Goal: Transaction & Acquisition: Purchase product/service

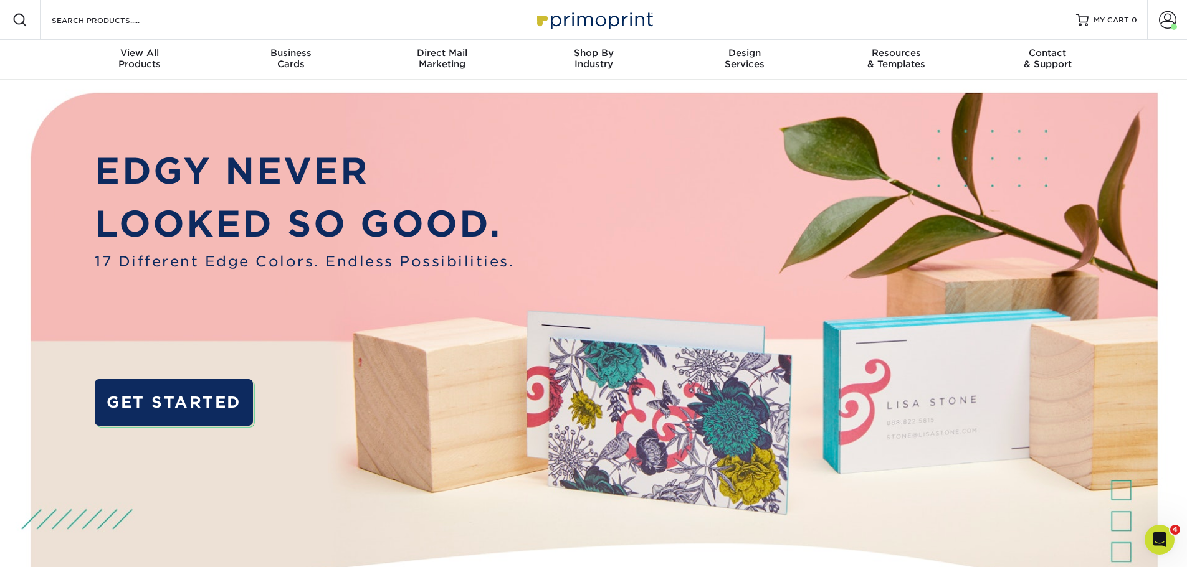
drag, startPoint x: 170, startPoint y: 11, endPoint x: 164, endPoint y: 17, distance: 8.4
click at [166, 16] on div "Resources Menu Search Products Account [PERSON_NAME] Client Account Dashboard A…" at bounding box center [593, 20] width 1187 height 40
click at [138, 20] on input "Search Products" at bounding box center [110, 19] width 121 height 15
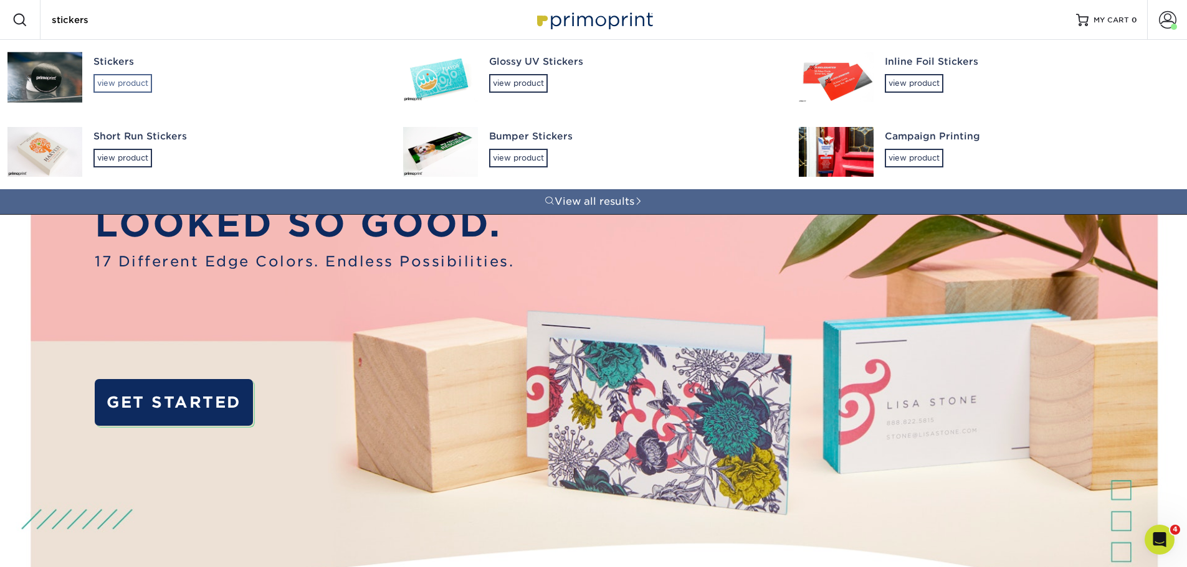
type input "stickers"
click at [124, 81] on div "view product" at bounding box center [122, 83] width 59 height 19
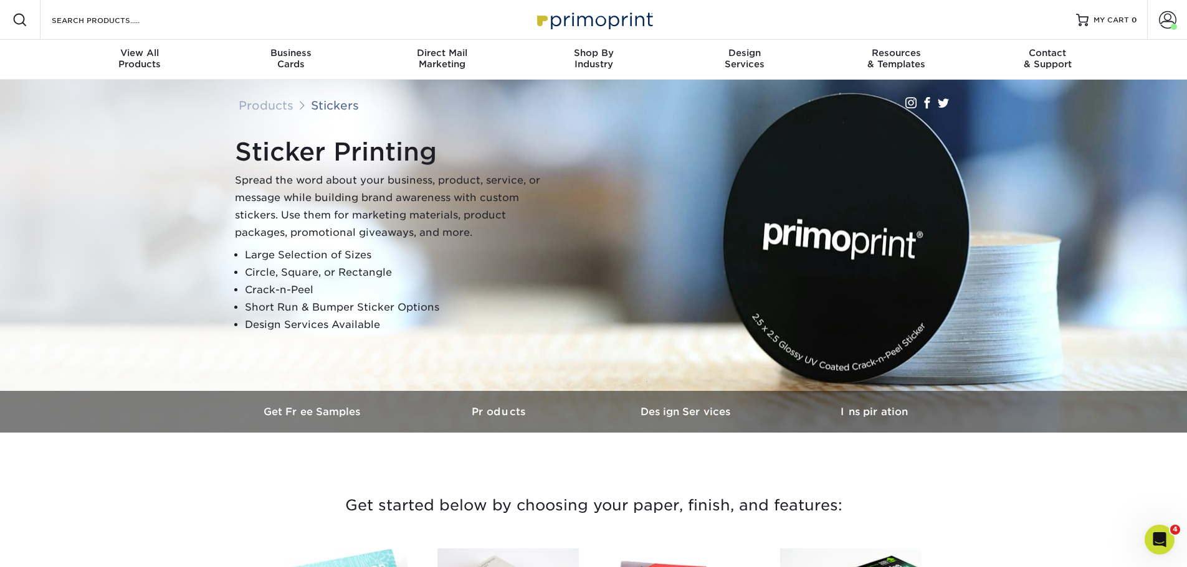
scroll to position [311, 0]
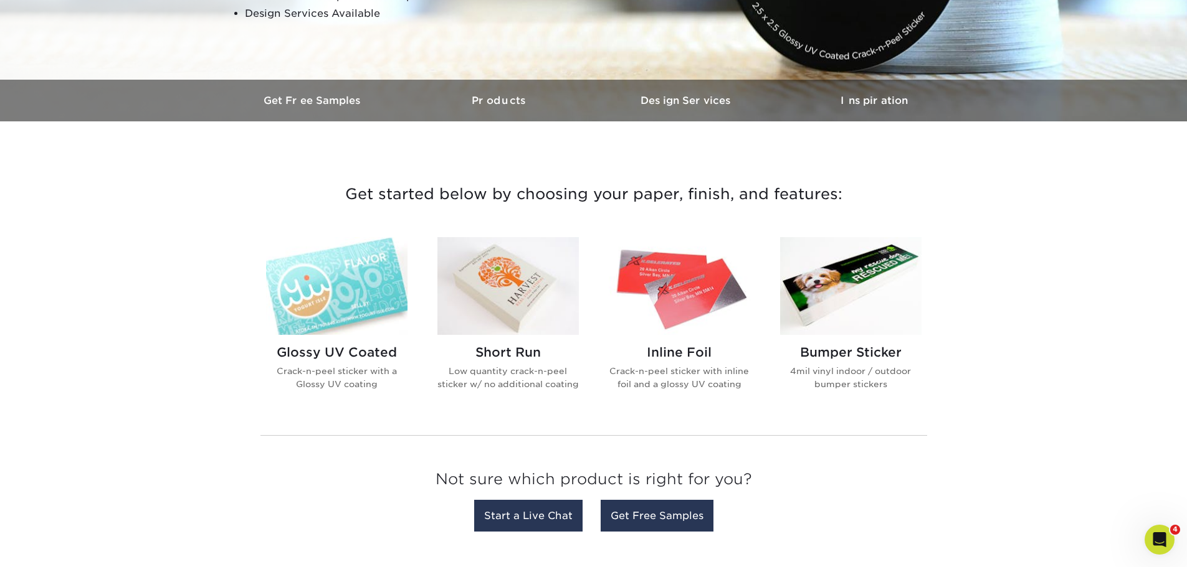
click at [559, 319] on img at bounding box center [507, 286] width 141 height 98
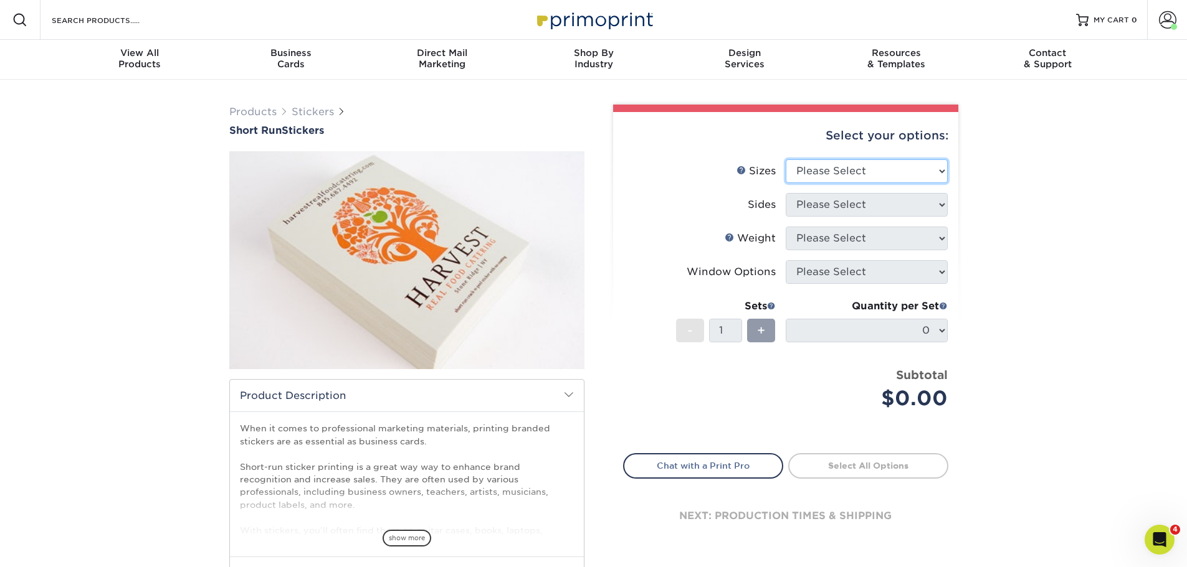
click at [897, 167] on select "Please Select 1.5" x 3.5" 1.75" x 3.5" 2" x 2" 2" x 3" 2" x 3.5" 2" x 4" 2" x 8…" at bounding box center [866, 171] width 162 height 24
drag, startPoint x: 1053, startPoint y: 192, endPoint x: 1025, endPoint y: 199, distance: 29.0
click at [1053, 192] on div "Products Stickers Short Run Stickers / ." at bounding box center [593, 392] width 1187 height 625
click at [872, 186] on li "Sizes Help Sizes Please Select 1.5" x 3.5" 1.75" x 3.5" 2" x 2" 2" x 3" 2" x 3.…" at bounding box center [786, 176] width 324 height 34
click at [886, 169] on select "Please Select 1.5" x 3.5" 1.75" x 3.5" 2" x 2" 2" x 3" 2" x 3.5" 2" x 4" 2" x 8…" at bounding box center [866, 171] width 162 height 24
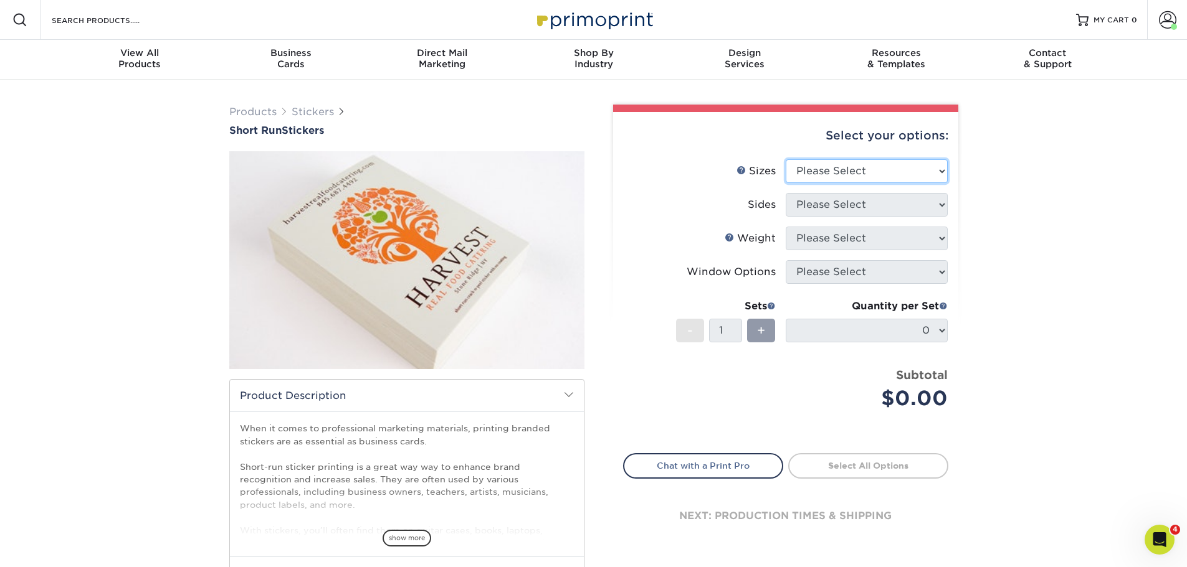
select select "3.00x5.00"
click at [785, 159] on select "Please Select 1.5" x 3.5" 1.75" x 3.5" 2" x 2" 2" x 3" 2" x 3.5" 2" x 4" 2" x 8…" at bounding box center [866, 171] width 162 height 24
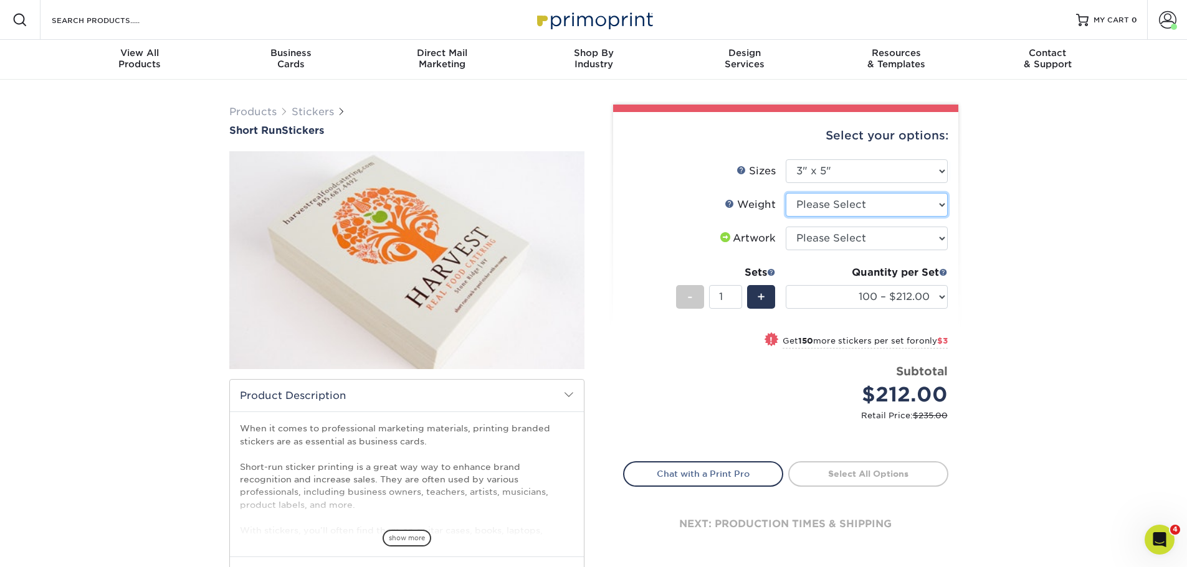
click at [895, 207] on select "Please Select Crack and Peel" at bounding box center [866, 205] width 162 height 24
select select "Crack and Peel"
click at [785, 193] on select "Please Select Crack and Peel" at bounding box center [866, 205] width 162 height 24
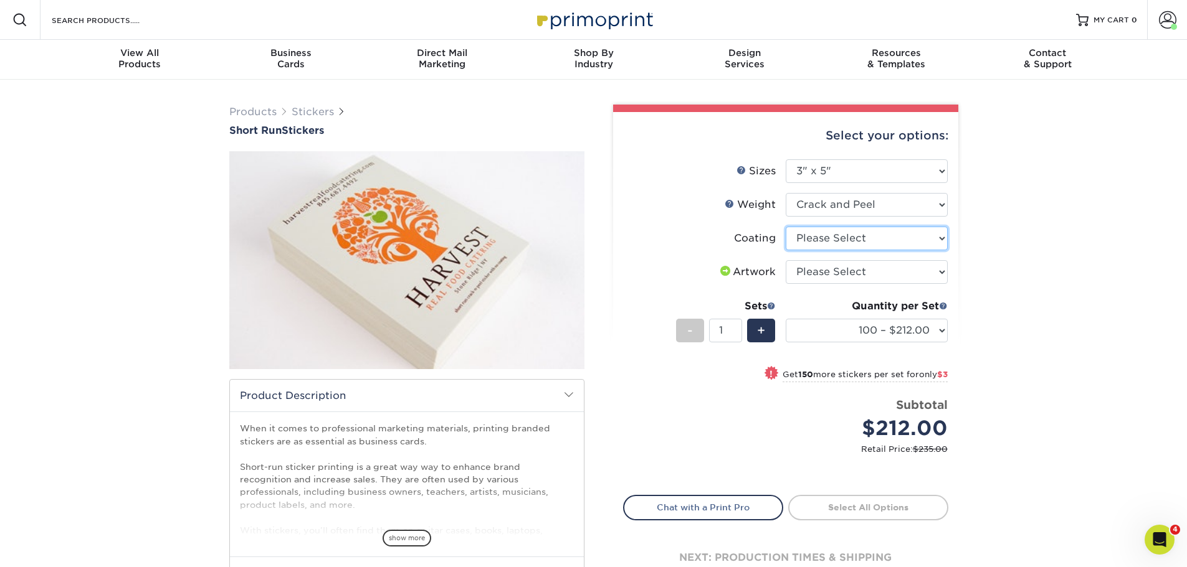
click at [848, 232] on select at bounding box center [866, 239] width 162 height 24
select select "3e7618de-abca-4bda-9f97-8b9129e913d8"
click at [785, 227] on select at bounding box center [866, 239] width 162 height 24
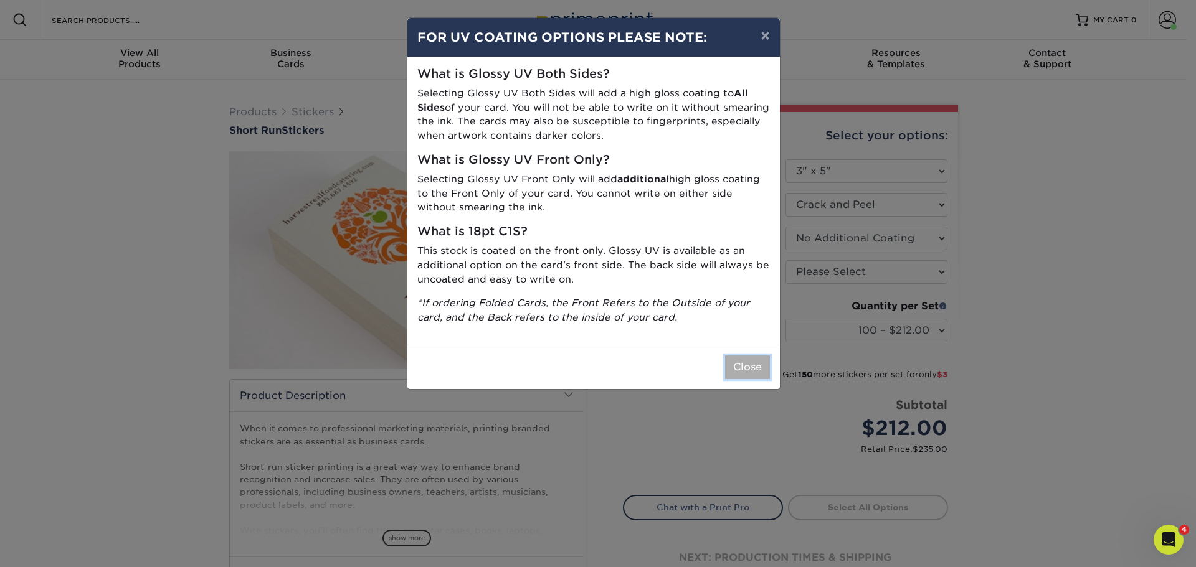
click at [746, 368] on button "Close" at bounding box center [747, 368] width 45 height 24
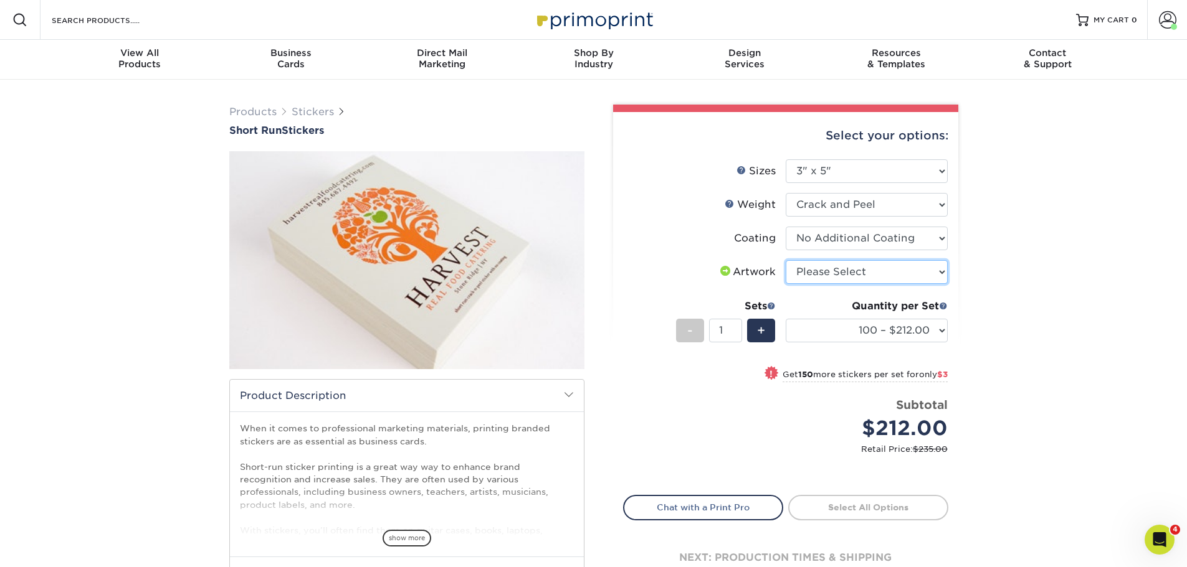
click at [822, 280] on select "Please Select I will upload files I need a design - $50" at bounding box center [866, 272] width 162 height 24
select select "upload"
click at [785, 260] on select "Please Select I will upload files I need a design - $50" at bounding box center [866, 272] width 162 height 24
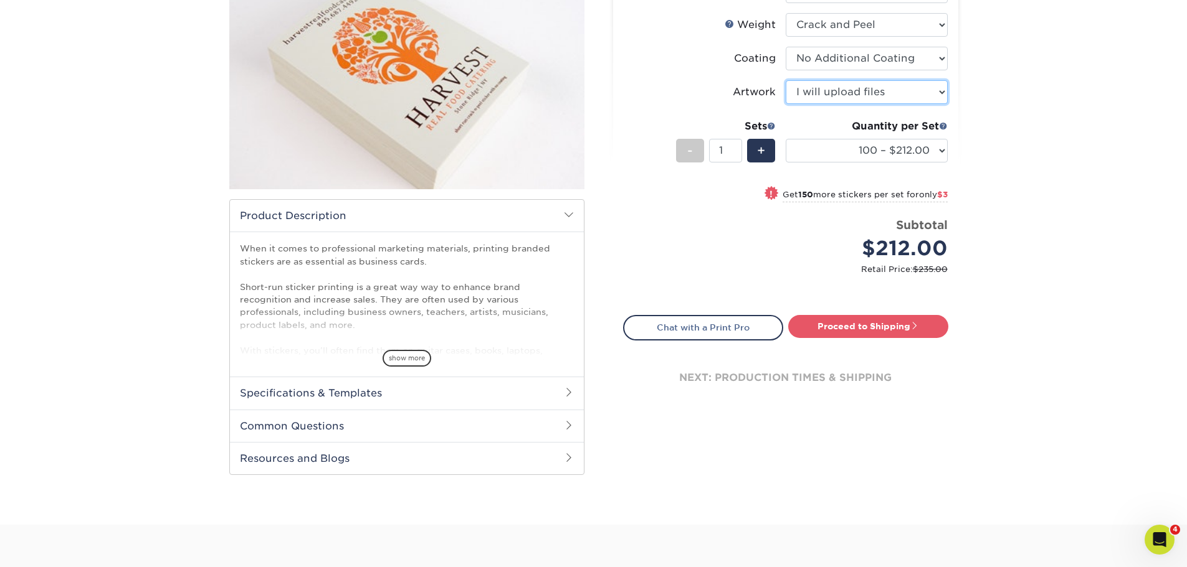
scroll to position [187, 0]
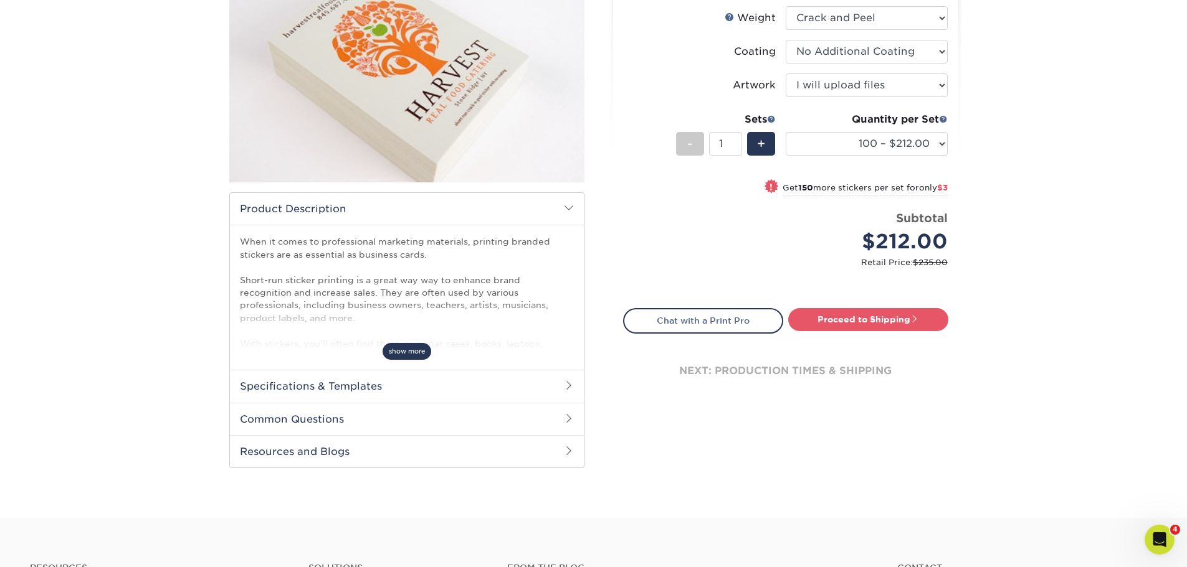
click at [400, 353] on span "show more" at bounding box center [406, 351] width 49 height 17
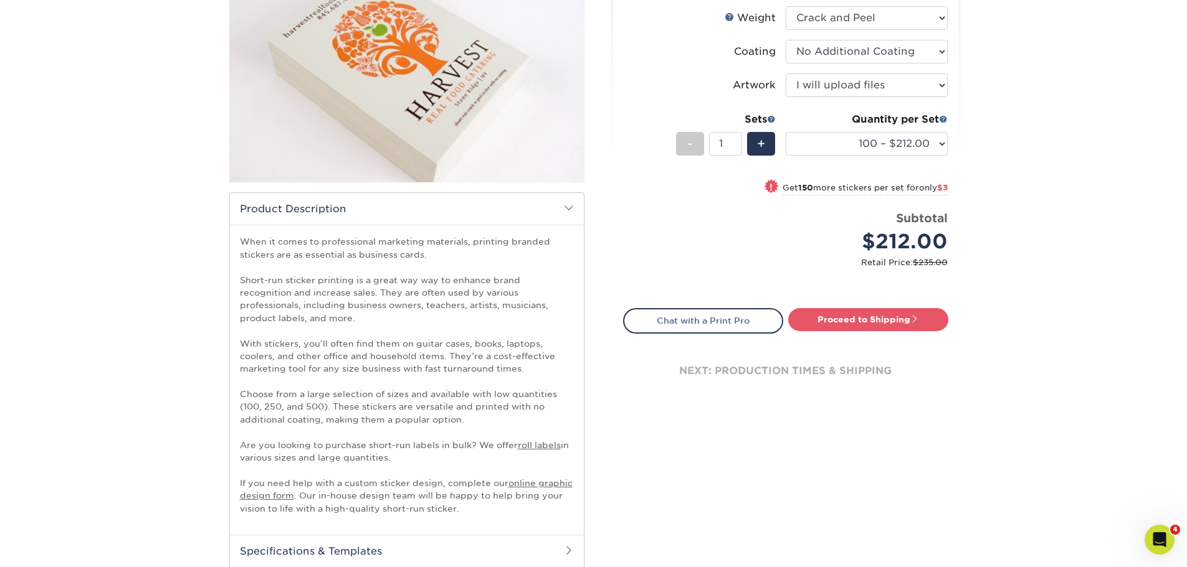
scroll to position [374, 0]
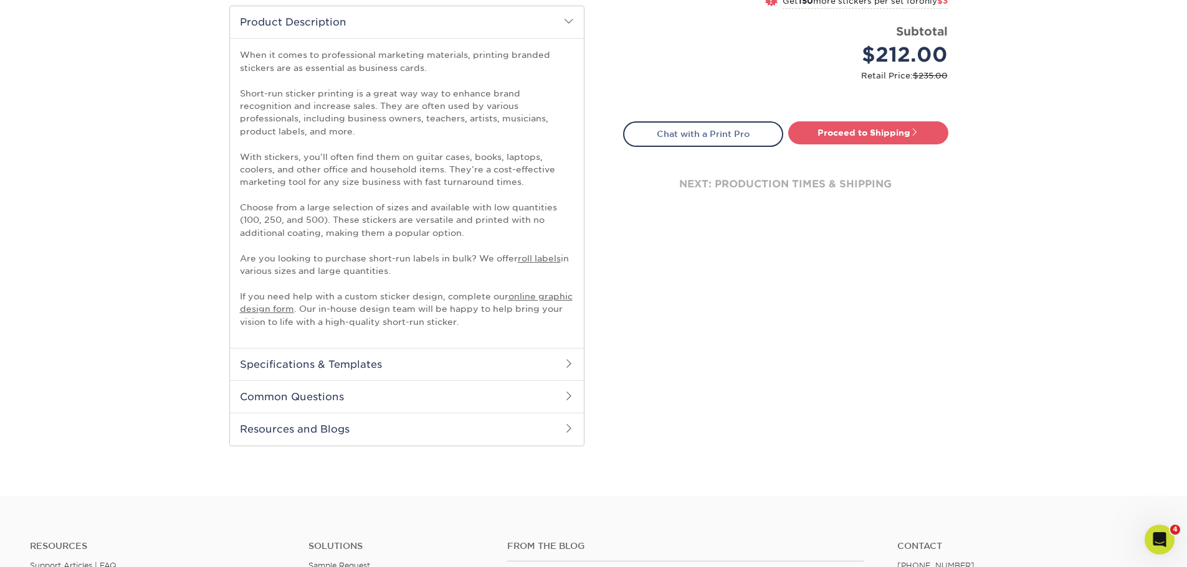
click at [411, 353] on h2 "Specifications & Templates" at bounding box center [407, 364] width 354 height 32
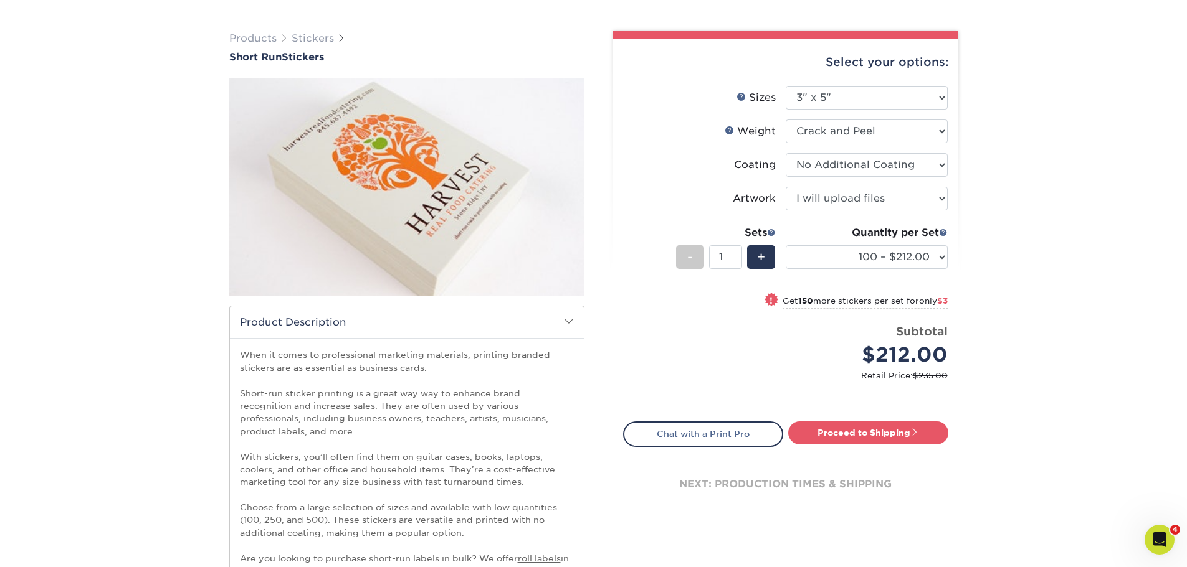
scroll to position [0, 0]
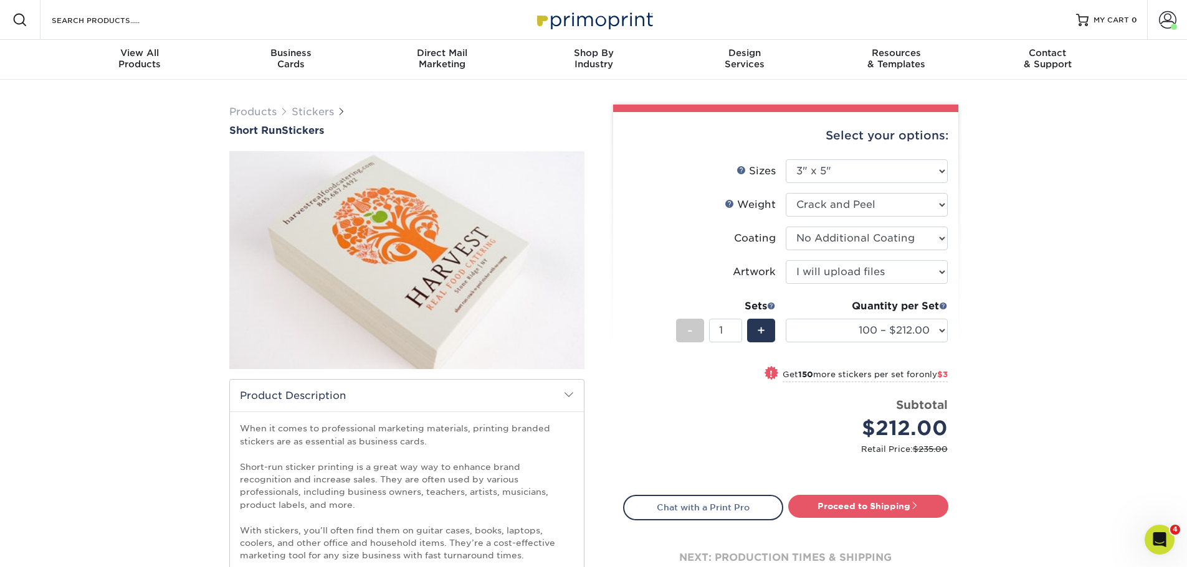
click at [176, 15] on div "Resources Menu Search Products Account [PERSON_NAME] Client Account Dashboard A…" at bounding box center [593, 20] width 1187 height 40
click at [117, 19] on input "Search Products" at bounding box center [110, 19] width 121 height 15
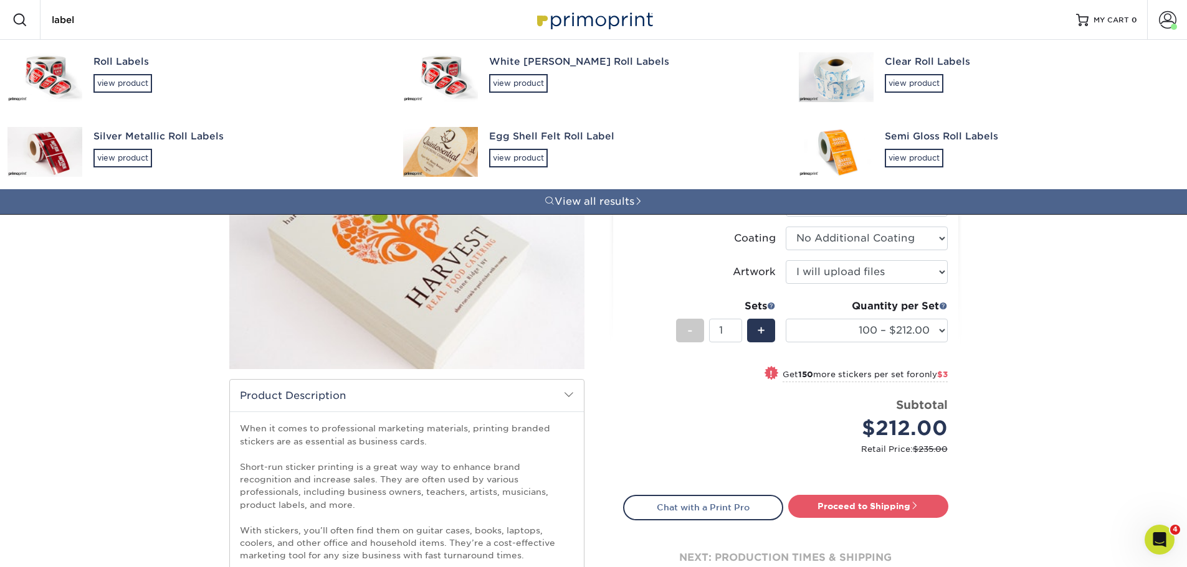
type input "labels"
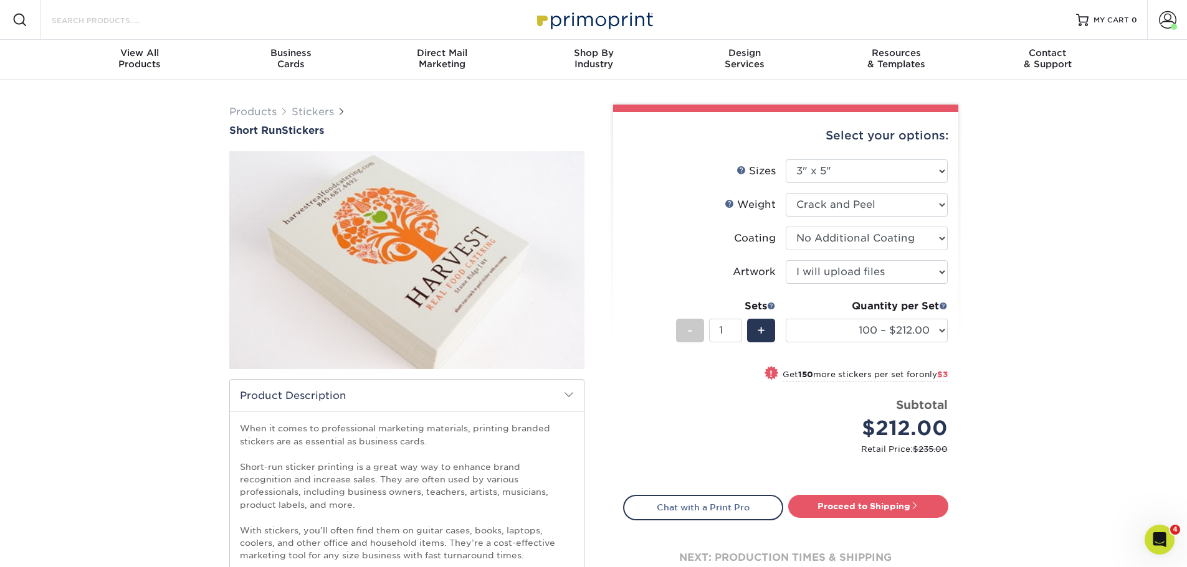
click at [118, 26] on input "Search Products" at bounding box center [110, 19] width 121 height 15
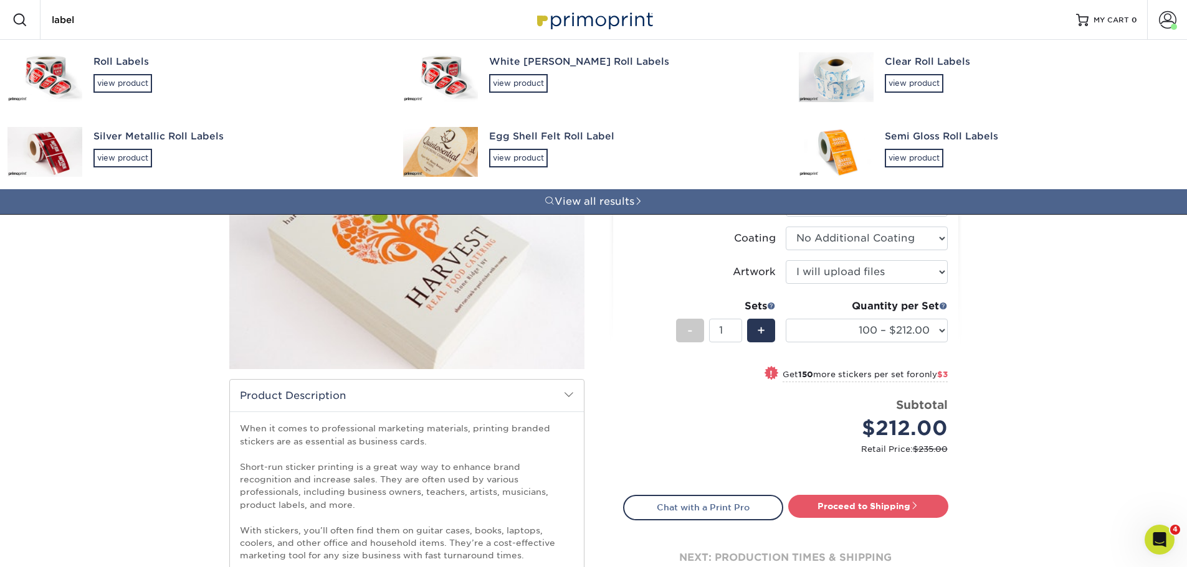
type input "labels"
